Goal: Transaction & Acquisition: Book appointment/travel/reservation

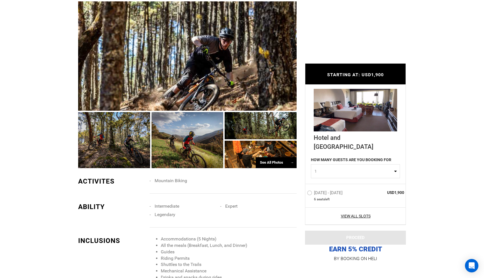
scroll to position [420, 0]
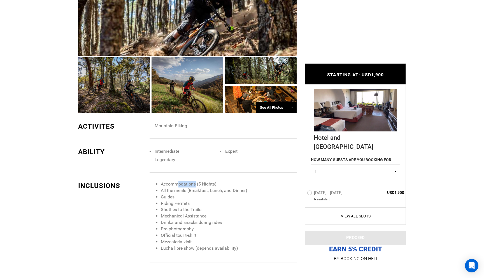
drag, startPoint x: 178, startPoint y: 178, endPoint x: 196, endPoint y: 178, distance: 18.7
click at [196, 181] on li "Accommodations (5 Nights)" at bounding box center [229, 184] width 136 height 6
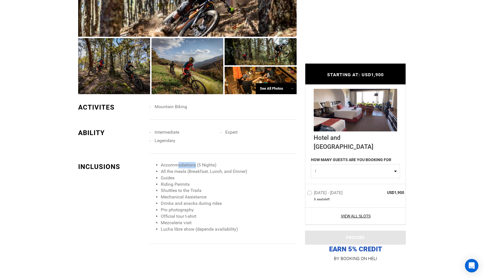
scroll to position [451, 0]
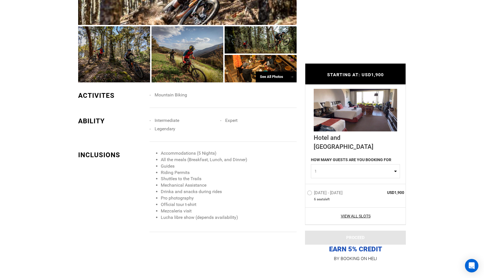
click at [173, 208] on li "Mezcaleria visit" at bounding box center [229, 211] width 136 height 6
copy li "Mezcaleria"
click at [179, 201] on li "Official tour t-shirt" at bounding box center [229, 204] width 136 height 6
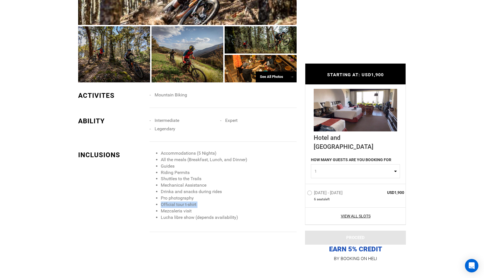
click at [179, 201] on li "Official tour t-shirt" at bounding box center [229, 204] width 136 height 6
click at [181, 195] on li "Pro photography" at bounding box center [229, 198] width 136 height 6
click at [184, 188] on li "Drinka and snacks during rides" at bounding box center [229, 191] width 136 height 6
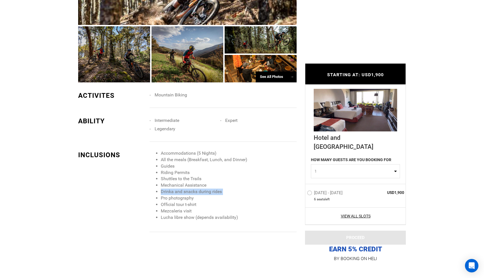
click at [184, 188] on li "Drinka and snacks during rides" at bounding box center [229, 191] width 136 height 6
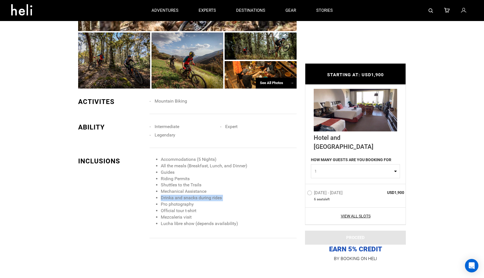
scroll to position [444, 0]
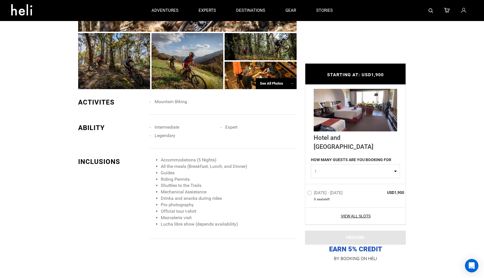
click at [186, 189] on li "Mechanical Assistance" at bounding box center [229, 192] width 136 height 6
click at [187, 182] on li "Shuttles to the Trails" at bounding box center [229, 185] width 136 height 6
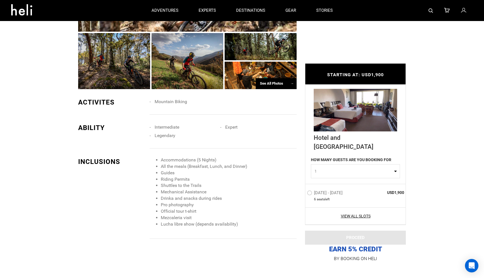
click at [178, 176] on li "Riding Permits" at bounding box center [229, 179] width 136 height 6
click at [168, 176] on li "Riding Permits" at bounding box center [229, 179] width 136 height 6
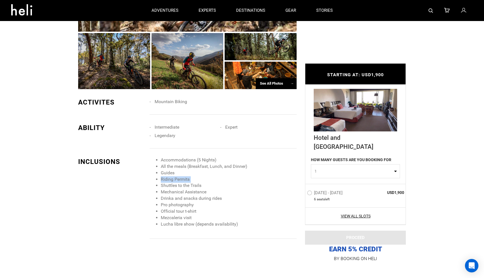
click at [168, 176] on li "Riding Permits" at bounding box center [229, 179] width 136 height 6
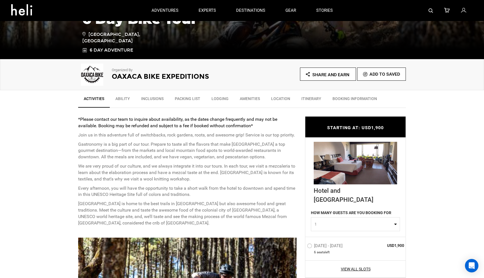
scroll to position [199, 0]
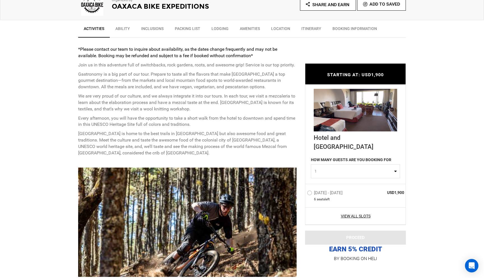
click at [395, 175] on button "1" at bounding box center [355, 171] width 89 height 14
click at [316, 194] on link "2" at bounding box center [355, 195] width 88 height 10
click at [334, 171] on span "2" at bounding box center [353, 171] width 78 height 6
click at [324, 216] on link "4" at bounding box center [355, 215] width 88 height 10
select select "4"
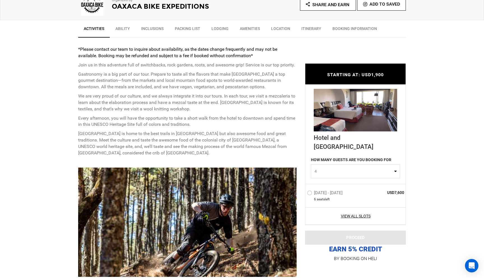
click at [363, 168] on button "4" at bounding box center [355, 171] width 89 height 14
click at [358, 184] on link "1" at bounding box center [355, 184] width 88 height 10
select select "1"
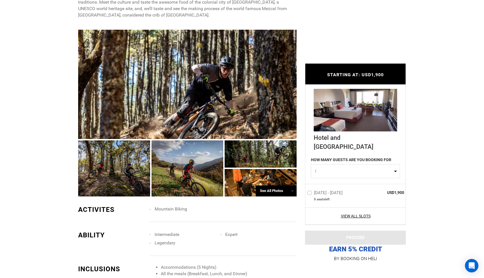
scroll to position [345, 0]
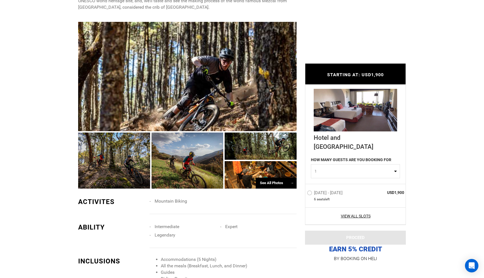
click at [282, 177] on div "See All Photos →" at bounding box center [275, 182] width 41 height 11
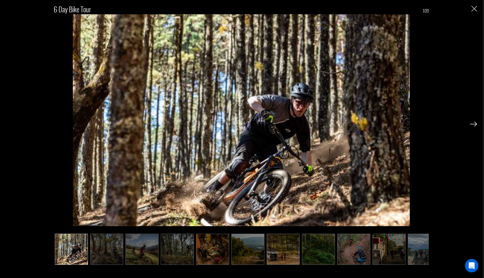
click at [106, 245] on img at bounding box center [106, 248] width 33 height 31
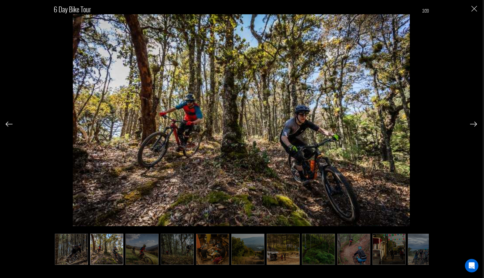
click at [138, 249] on img at bounding box center [141, 248] width 33 height 31
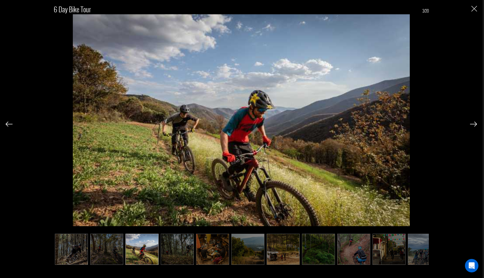
click at [168, 252] on img at bounding box center [177, 248] width 33 height 31
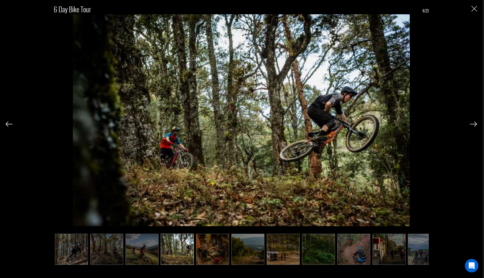
click at [210, 255] on img at bounding box center [212, 248] width 33 height 31
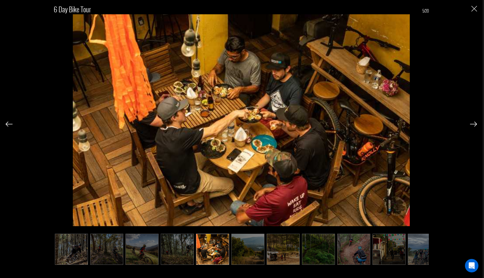
click at [236, 257] on img at bounding box center [247, 248] width 33 height 31
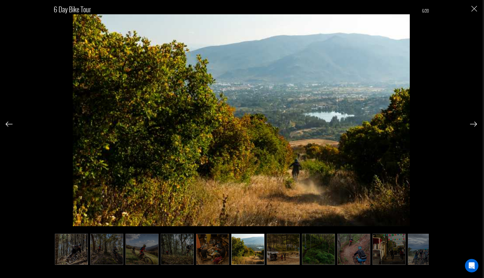
click at [265, 257] on ul at bounding box center [241, 248] width 374 height 31
click at [277, 257] on img at bounding box center [282, 248] width 33 height 31
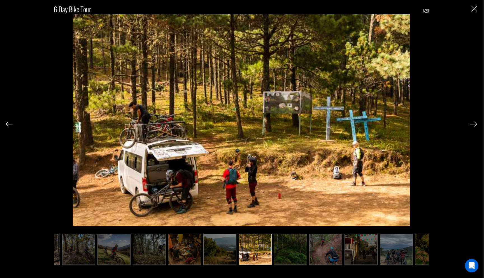
scroll to position [0, 28]
click at [305, 256] on img at bounding box center [290, 248] width 33 height 31
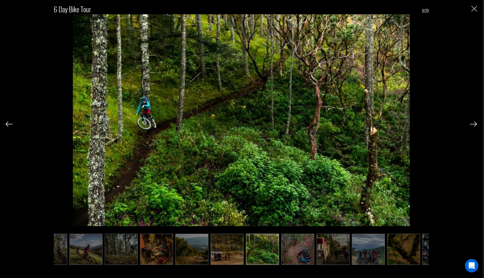
click at [305, 256] on img at bounding box center [297, 248] width 33 height 31
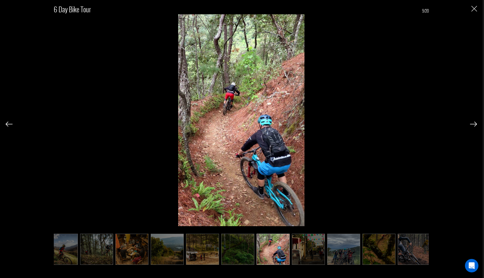
scroll to position [0, 84]
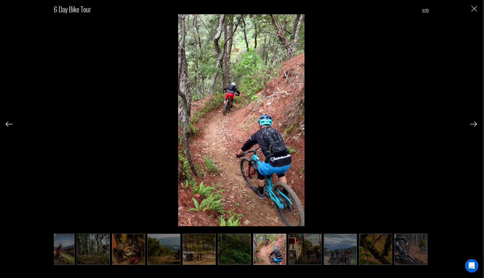
click at [319, 253] on img at bounding box center [304, 248] width 33 height 31
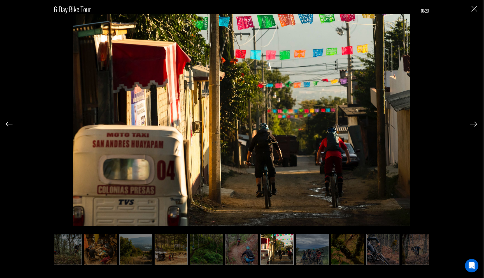
click at [319, 253] on img at bounding box center [311, 248] width 33 height 31
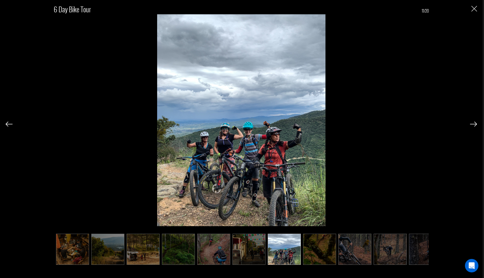
click at [320, 253] on img at bounding box center [319, 248] width 33 height 31
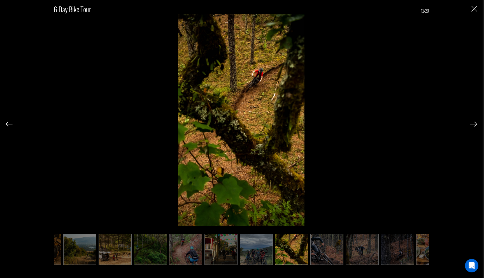
click at [320, 253] on img at bounding box center [326, 248] width 33 height 31
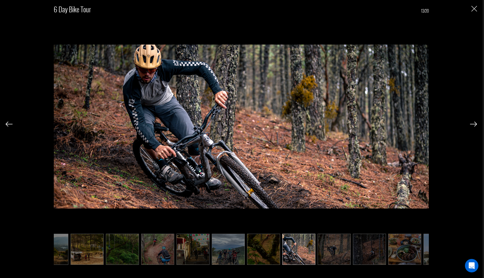
click at [320, 253] on img at bounding box center [333, 248] width 33 height 31
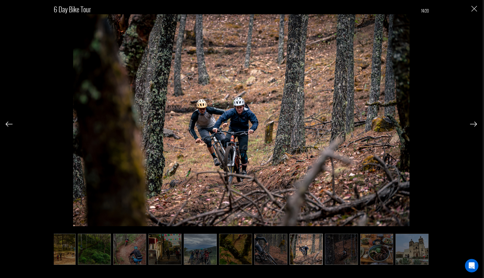
scroll to position [0, 224]
click at [320, 253] on img at bounding box center [305, 248] width 33 height 31
click at [333, 252] on img at bounding box center [341, 248] width 33 height 31
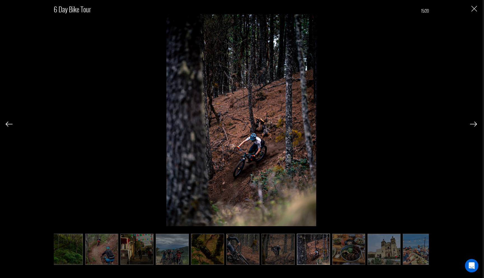
click at [344, 256] on img at bounding box center [348, 248] width 33 height 31
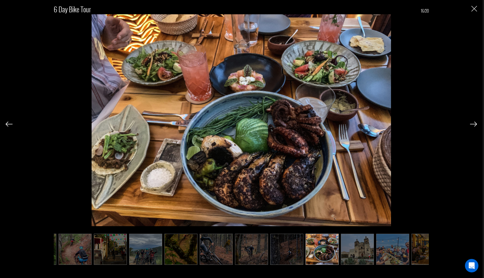
scroll to position [0, 280]
click at [367, 257] on img at bounding box center [355, 248] width 33 height 31
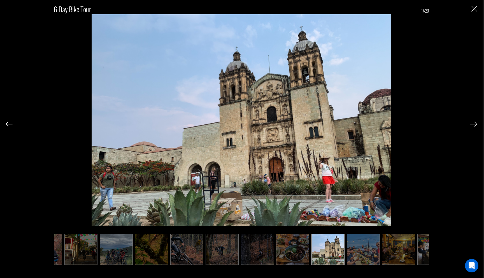
click at [367, 258] on img at bounding box center [362, 248] width 33 height 31
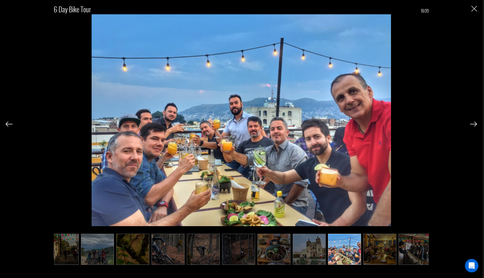
scroll to position [0, 330]
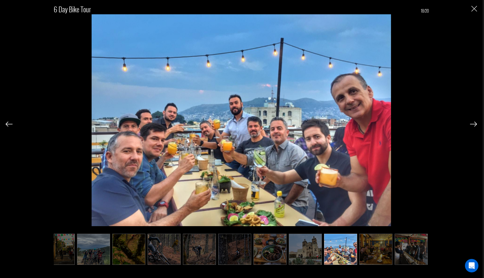
click at [376, 259] on img at bounding box center [375, 248] width 33 height 31
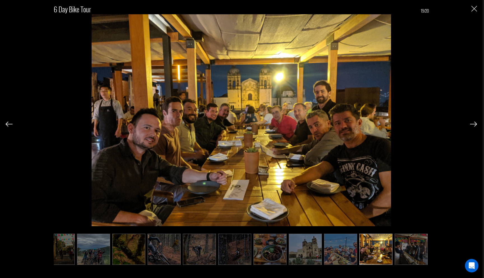
click at [405, 255] on img at bounding box center [410, 248] width 33 height 31
